Goal: Navigation & Orientation: Understand site structure

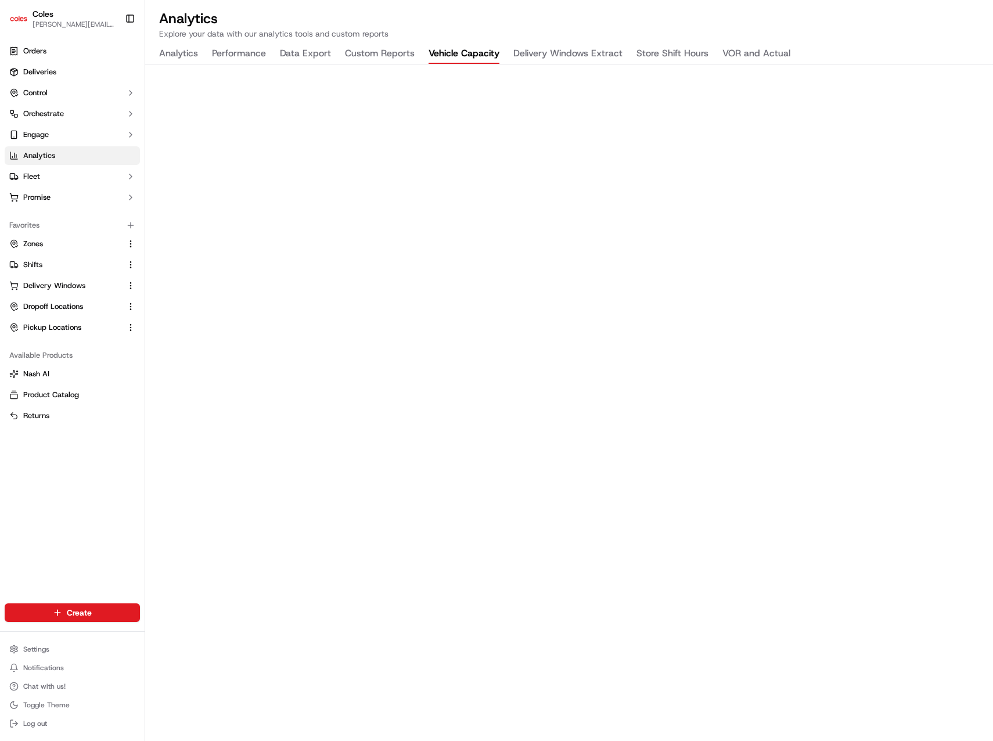
click at [170, 45] on button "Analytics" at bounding box center [178, 54] width 39 height 20
click at [492, 25] on h2 "Analytics" at bounding box center [569, 18] width 820 height 19
click at [527, 52] on button "Delivery Windows Extract" at bounding box center [567, 54] width 109 height 20
click at [71, 389] on button "Product Catalog" at bounding box center [72, 394] width 135 height 19
click at [89, 395] on link "Product Catalog" at bounding box center [72, 395] width 126 height 10
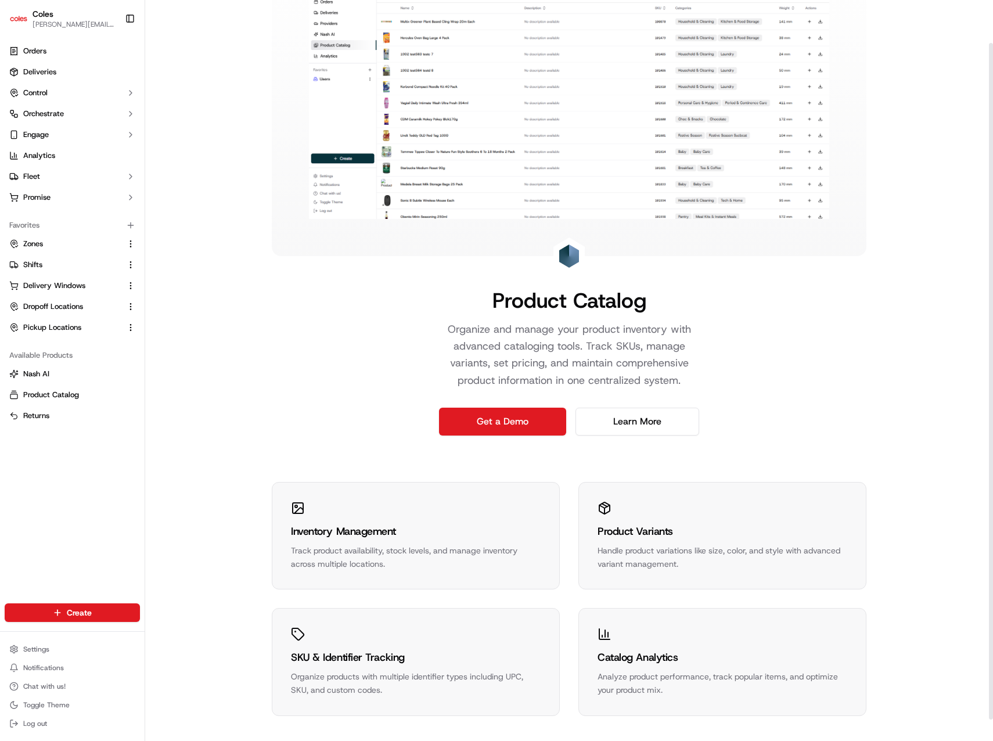
scroll to position [70, 0]
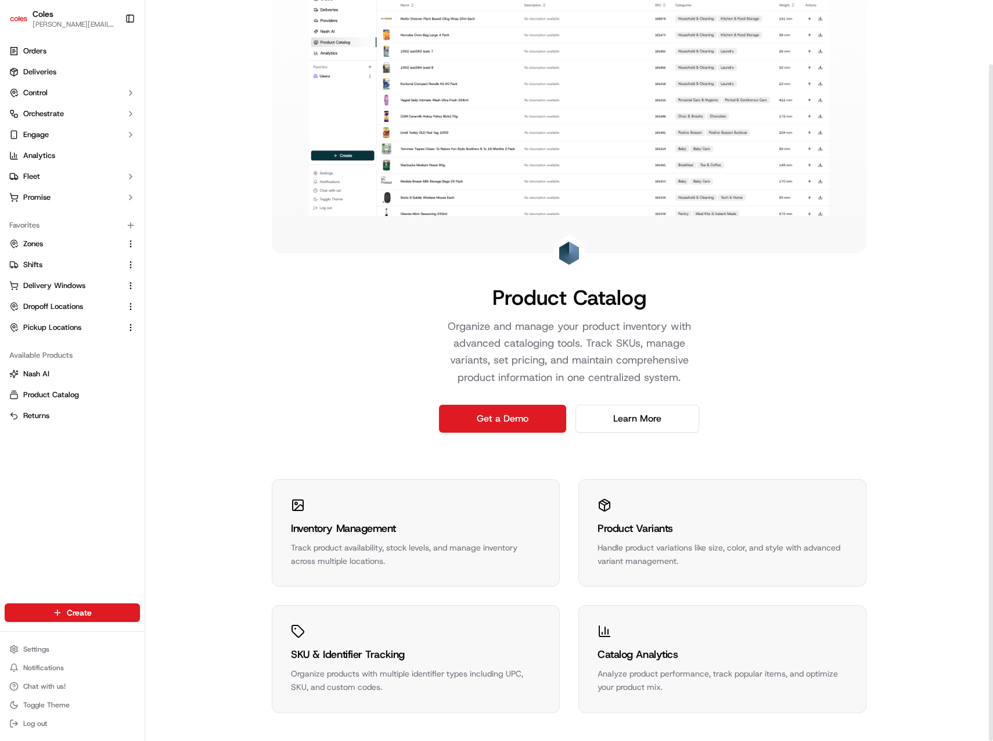
click at [338, 381] on div "Product Catalog Organize and manage your product inventory with advanced catalo…" at bounding box center [569, 181] width 594 height 503
click at [46, 407] on button "Returns" at bounding box center [72, 415] width 135 height 19
click at [684, 546] on div "Handle product variations like size, color, and style with advanced variant man…" at bounding box center [722, 554] width 250 height 27
drag, startPoint x: 218, startPoint y: 344, endPoint x: 224, endPoint y: 343, distance: 6.5
click at [218, 344] on div "Product Catalog Organize and manage your product inventory with advanced catalo…" at bounding box center [569, 335] width 848 height 811
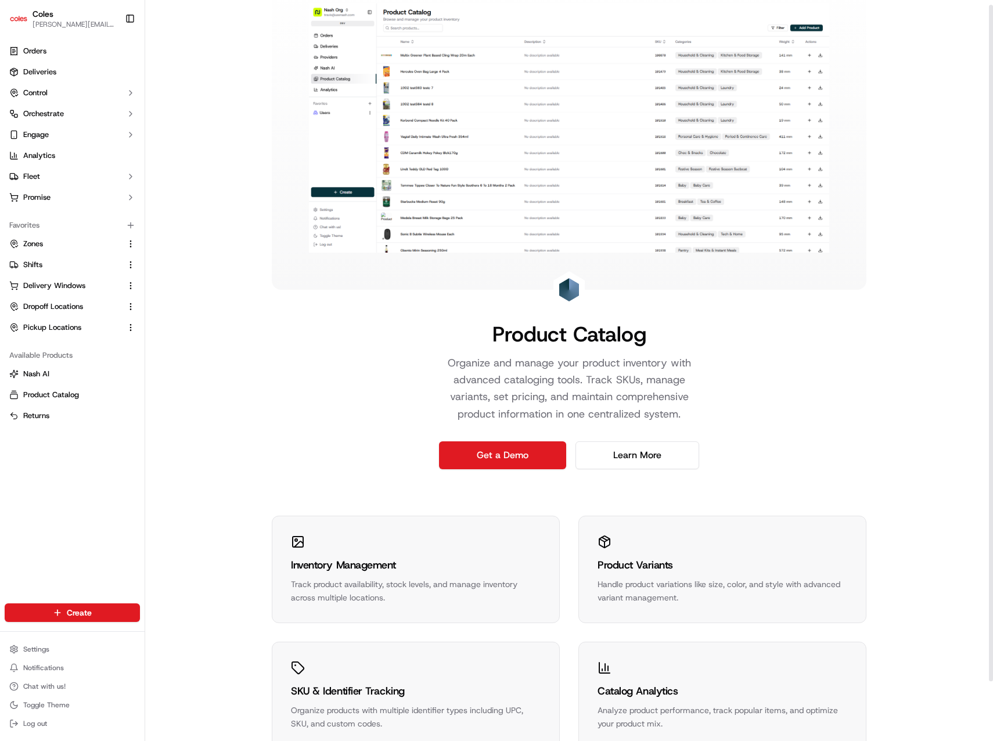
scroll to position [0, 0]
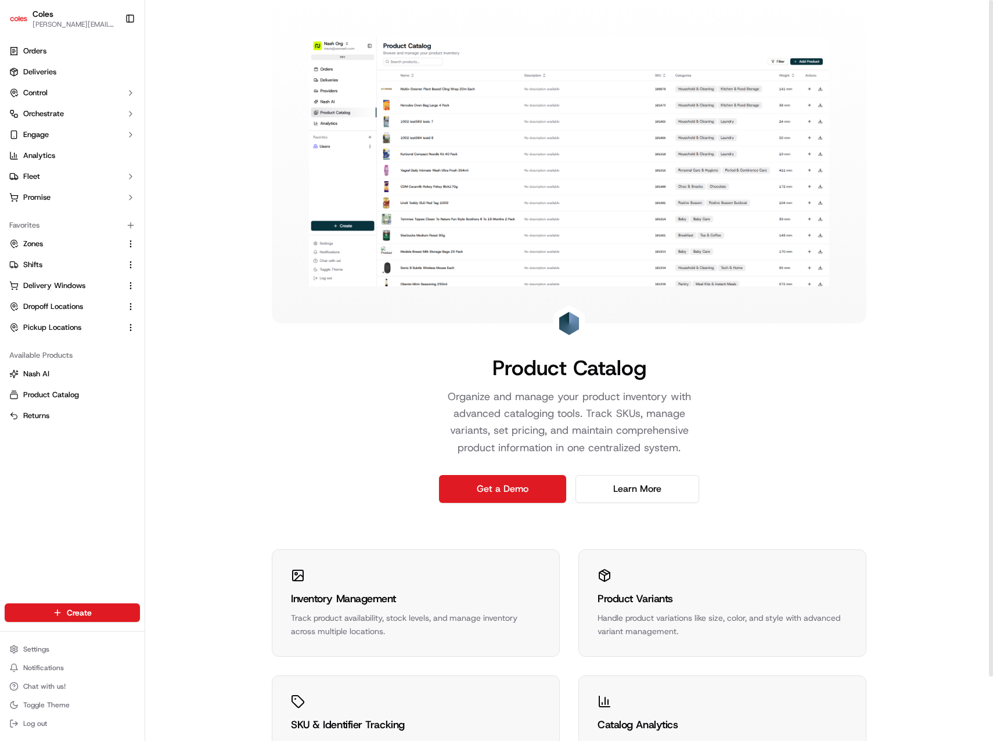
click at [226, 443] on div "Product Catalog Organize and manage your product inventory with advanced catalo…" at bounding box center [569, 405] width 848 height 811
click at [182, 120] on div "Product Catalog Organize and manage your product inventory with advanced catalo…" at bounding box center [569, 405] width 848 height 811
click at [62, 154] on link "Analytics" at bounding box center [72, 155] width 135 height 19
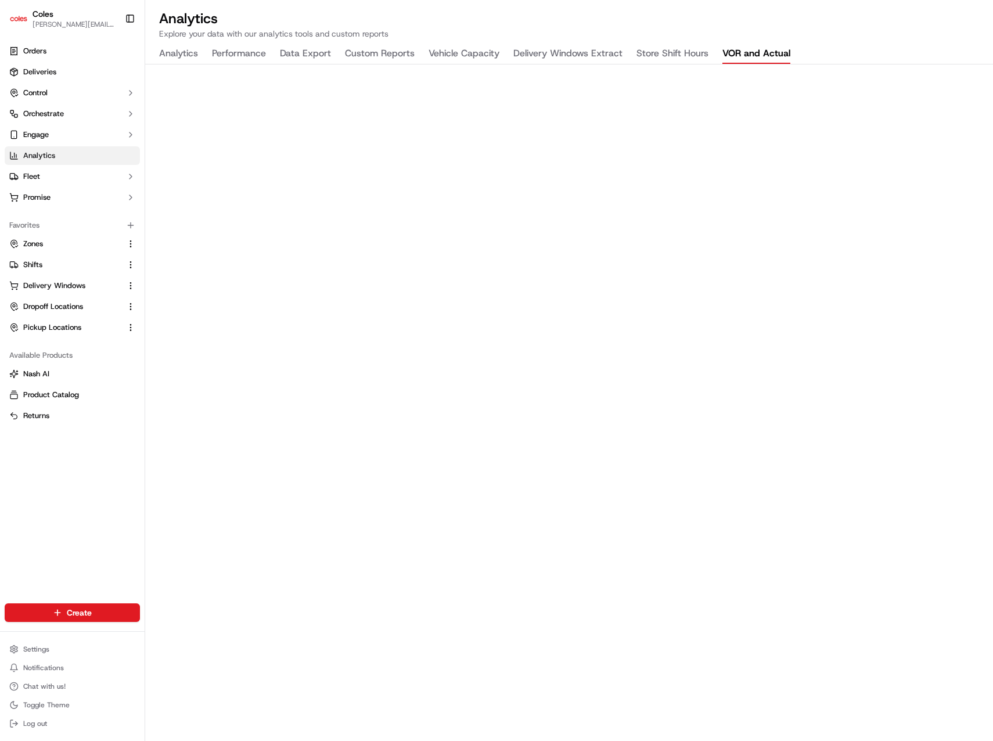
click at [761, 55] on button "VOR and Actual" at bounding box center [756, 54] width 68 height 20
click at [603, 13] on h2 "Analytics" at bounding box center [569, 18] width 820 height 19
click at [170, 55] on button "Analytics" at bounding box center [178, 54] width 39 height 20
click at [473, 49] on button "Vehicle Capacity" at bounding box center [463, 54] width 71 height 20
click at [778, 53] on button "VOR and Actual" at bounding box center [756, 54] width 68 height 20
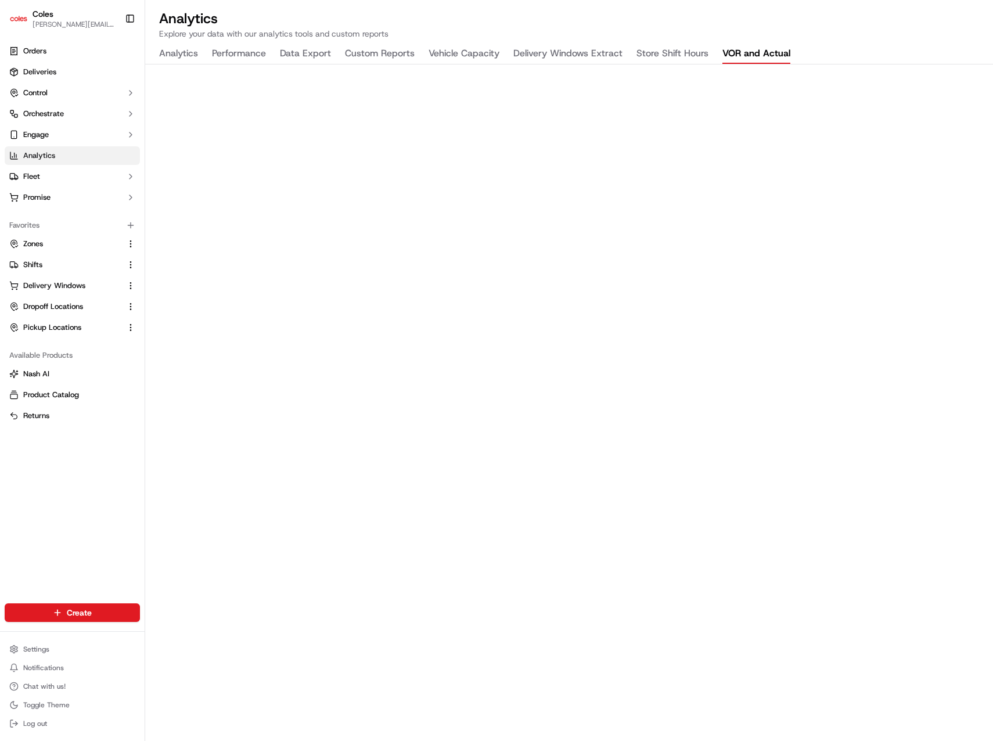
click at [731, 36] on p "Explore your data with our analytics tools and custom reports" at bounding box center [569, 34] width 820 height 12
click at [711, 30] on p "Explore your data with our analytics tools and custom reports" at bounding box center [569, 34] width 820 height 12
click at [486, 52] on button "Vehicle Capacity" at bounding box center [463, 54] width 71 height 20
